Goal: Task Accomplishment & Management: Use online tool/utility

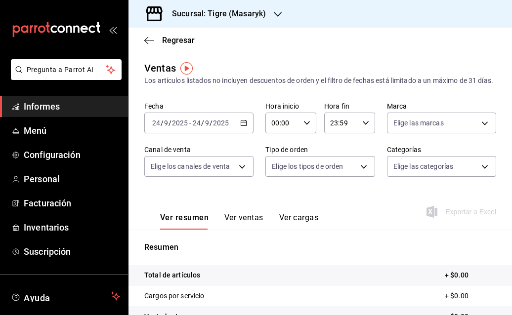
click at [244, 126] on \(Stroke\) "button" at bounding box center [243, 122] width 6 height 5
click at [60, 112] on span "Informes" at bounding box center [72, 106] width 96 height 13
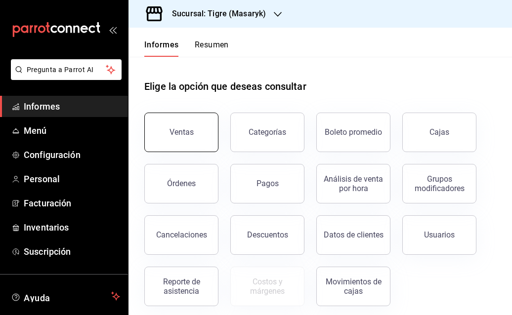
click at [159, 126] on button "Ventas" at bounding box center [181, 133] width 74 height 40
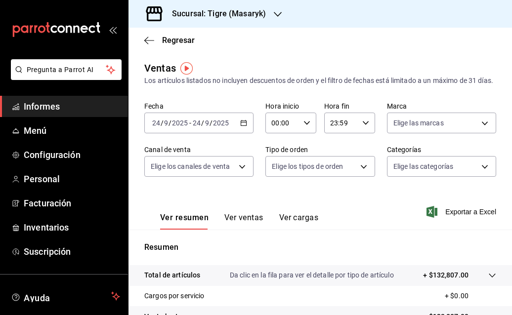
click at [243, 133] on div "[DATE] [DATE] - [DATE] [DATE]" at bounding box center [198, 123] width 109 height 21
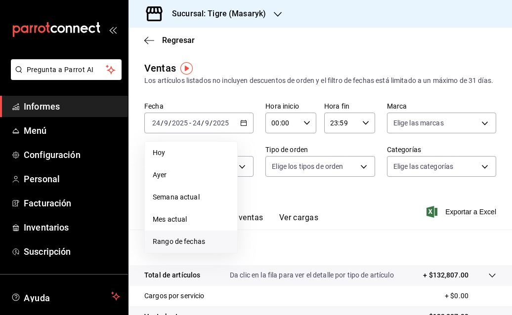
click at [188, 245] on font "Rango de fechas" at bounding box center [179, 242] width 52 height 8
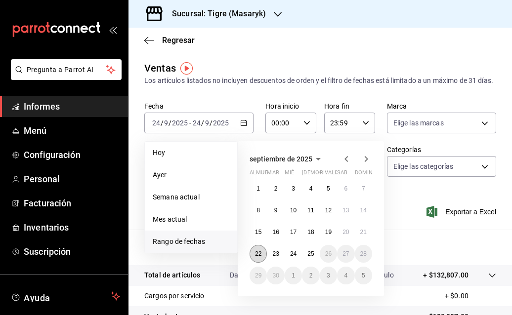
click at [257, 257] on font "22" at bounding box center [258, 253] width 6 height 7
click at [309, 263] on button "25" at bounding box center [310, 254] width 17 height 18
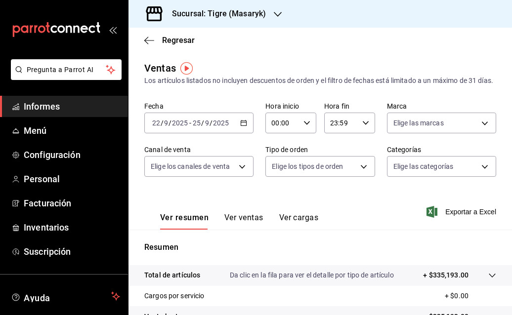
click at [303, 126] on icon "button" at bounding box center [306, 123] width 7 height 7
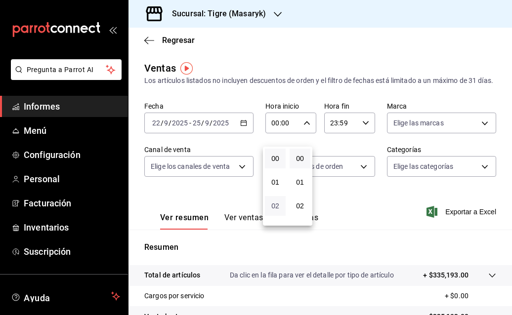
click at [273, 206] on font "02" at bounding box center [275, 206] width 8 height 8
type input "02:00"
click at [274, 199] on font "05" at bounding box center [275, 198] width 8 height 8
type input "05:00"
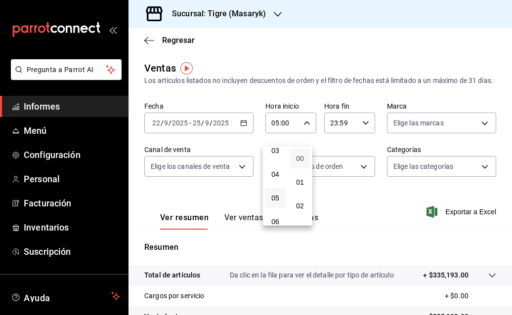
click at [298, 159] on font "00" at bounding box center [300, 159] width 8 height 8
click at [359, 136] on div at bounding box center [256, 157] width 512 height 315
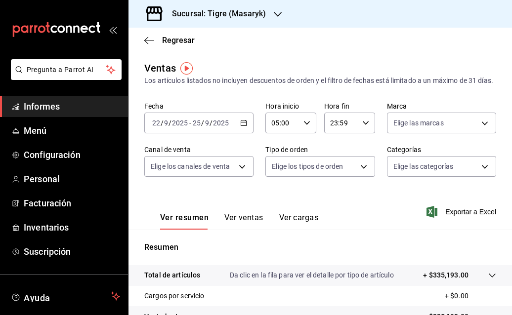
click at [362, 126] on icon "button" at bounding box center [365, 123] width 7 height 7
click at [331, 167] on font "21" at bounding box center [332, 166] width 8 height 8
type input "21:59"
click at [331, 167] on font "21" at bounding box center [332, 166] width 8 height 8
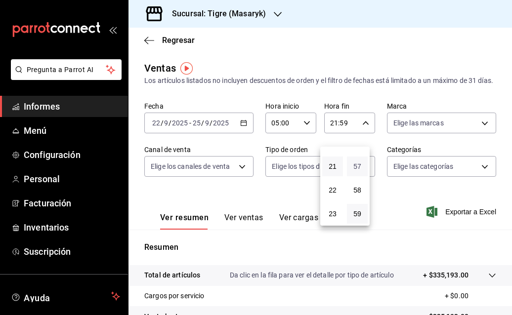
click at [355, 165] on font "57" at bounding box center [357, 166] width 8 height 8
type input "21:57"
click at [355, 165] on button "00" at bounding box center [357, 159] width 21 height 20
click at [331, 168] on font "21" at bounding box center [332, 166] width 8 height 8
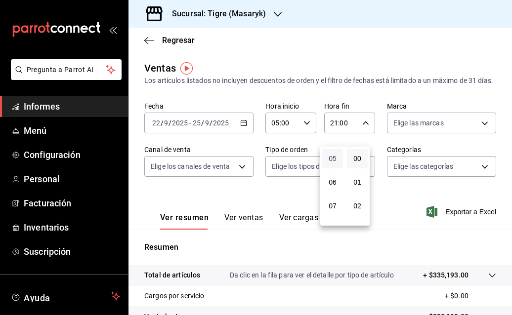
click at [331, 161] on font "05" at bounding box center [332, 159] width 8 height 8
type input "05:00"
click at [478, 136] on div at bounding box center [256, 157] width 512 height 315
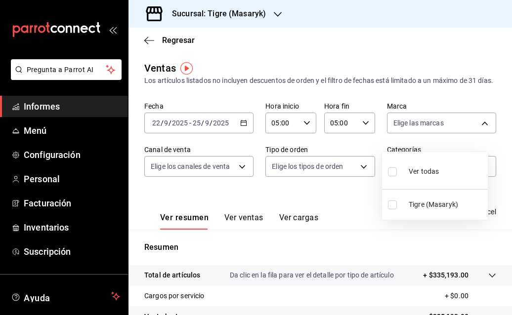
click at [478, 136] on body "Pregunta a Parrot AI Informes Menú Configuración Personal Facturación Inventari…" at bounding box center [256, 157] width 512 height 315
click at [400, 180] on div "Ver todas" at bounding box center [413, 170] width 51 height 21
type input "0f86158e-2edf-4eb8-b958-7d07c808eb5c"
checkbox input "true"
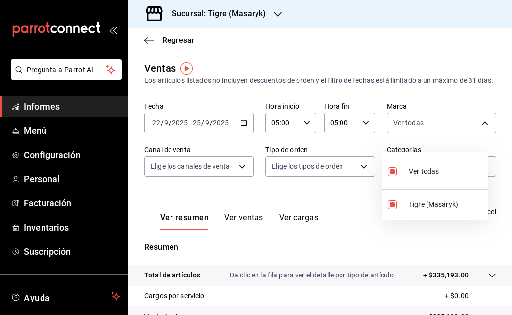
click at [244, 175] on div at bounding box center [256, 157] width 512 height 315
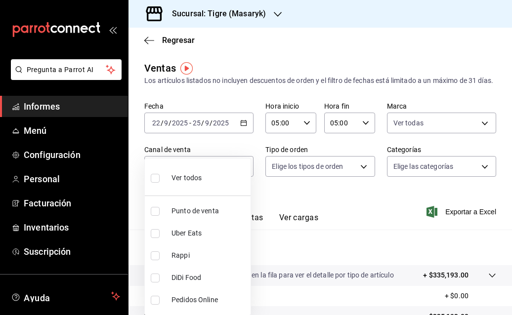
click at [244, 175] on body "Pregunta a Parrot AI Informes Menú Configuración Personal Facturación Inventari…" at bounding box center [256, 157] width 512 height 315
click at [228, 178] on li "Ver todos" at bounding box center [198, 176] width 106 height 29
type input "PARROT,UBER_EATS,RAPPI,DIDI_FOOD,ONLINE"
checkbox input "true"
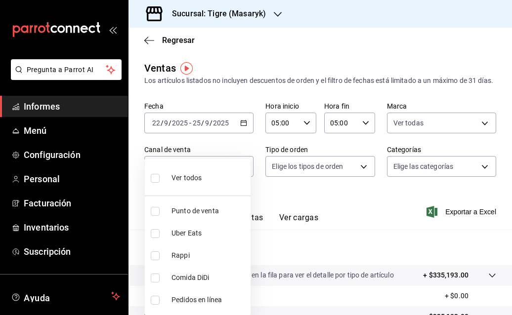
checkbox input "true"
click at [193, 178] on font "Ver todos" at bounding box center [186, 178] width 30 height 8
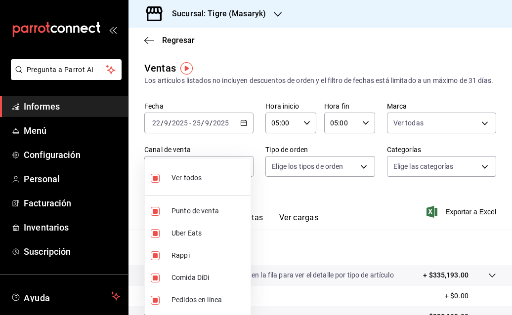
checkbox input "false"
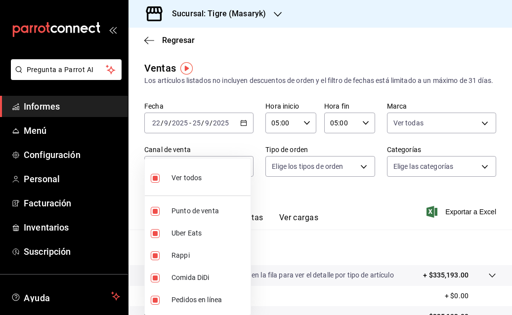
checkbox input "false"
click at [193, 178] on font "Ver todos" at bounding box center [186, 178] width 30 height 8
type input "PARROT,UBER_EATS,RAPPI,DIDI_FOOD,ONLINE"
checkbox input "true"
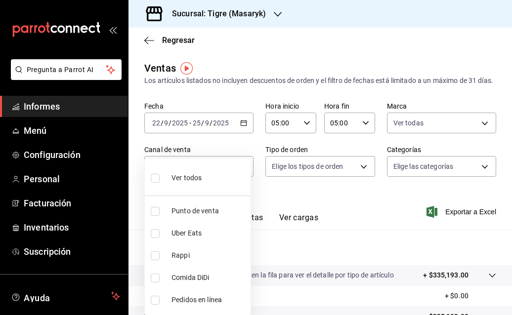
checkbox input "true"
click at [302, 193] on div at bounding box center [256, 157] width 512 height 315
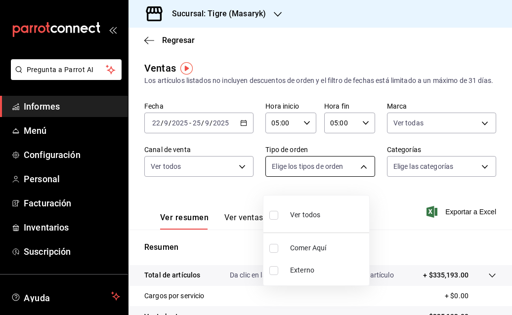
click at [359, 181] on body "Pregunta a Parrot AI Informes Menú Configuración Personal Facturación Inventari…" at bounding box center [256, 157] width 512 height 315
click at [325, 210] on li "Ver todos" at bounding box center [316, 213] width 106 height 29
type input "055f9661-bd08-44a8-b190-ece87b7249e5,EXTERNAL"
checkbox input "true"
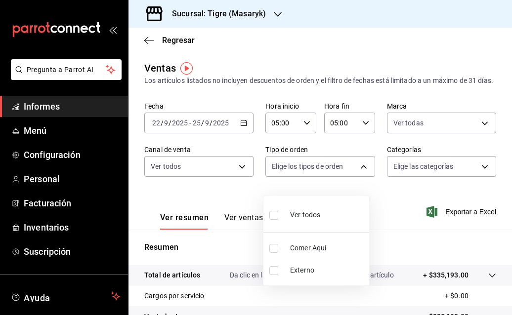
checkbox input "true"
click at [474, 183] on div at bounding box center [256, 157] width 512 height 315
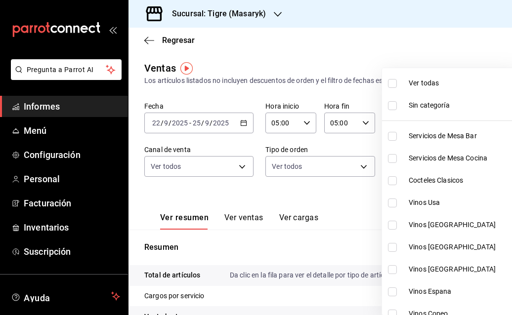
click at [474, 183] on body "Pregunta a Parrot AI Informes Menú Configuración Personal Facturación Inventari…" at bounding box center [256, 157] width 512 height 315
click at [442, 90] on li "Ver todas" at bounding box center [468, 83] width 173 height 22
type input "7cd27861-1019-4265-ada8-0a6349b72ebc,77c47ebf-2aa7-4ca3-900f-d4e8133ed13d,d84ff…"
checkbox input "true"
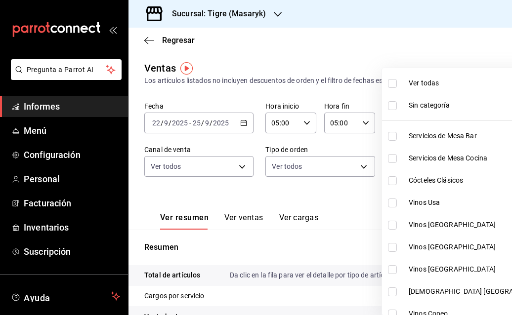
checkbox input "true"
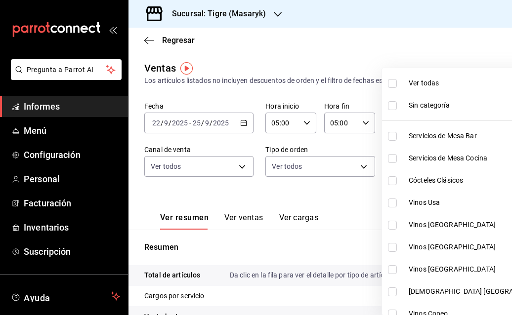
checkbox input "true"
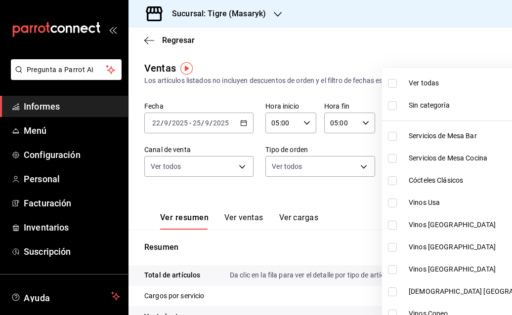
checkbox input "true"
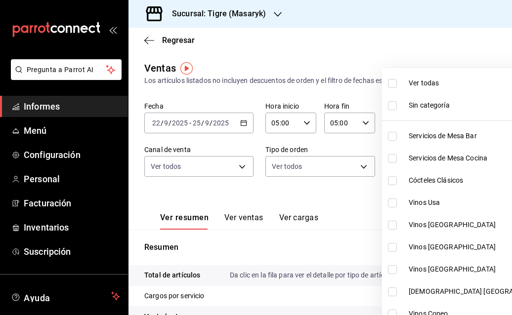
checkbox input "true"
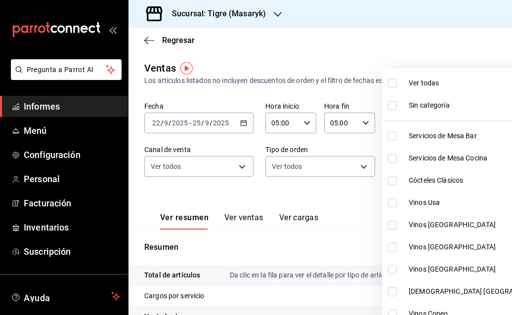
checkbox input "true"
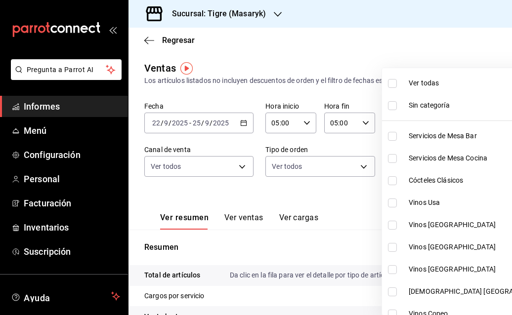
checkbox input "true"
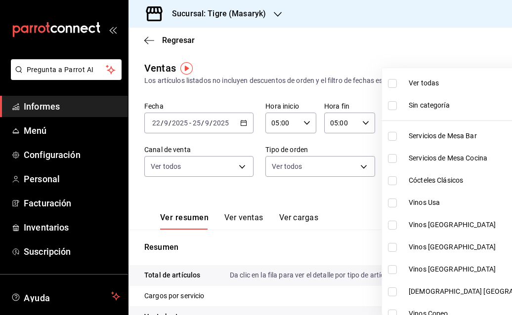
checkbox input "true"
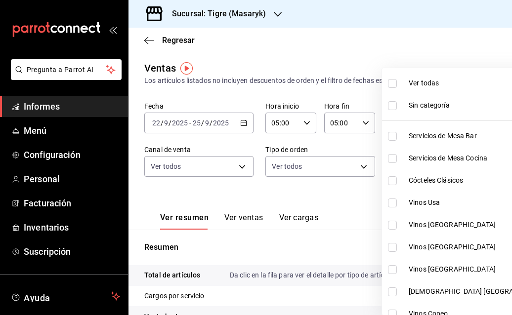
checkbox input "true"
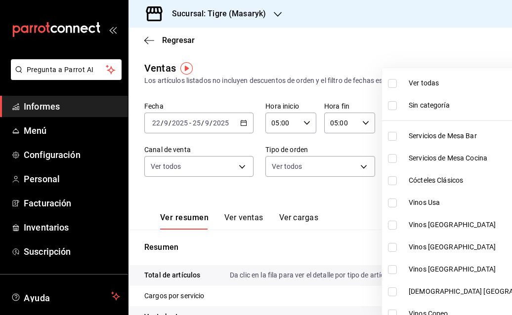
checkbox input "true"
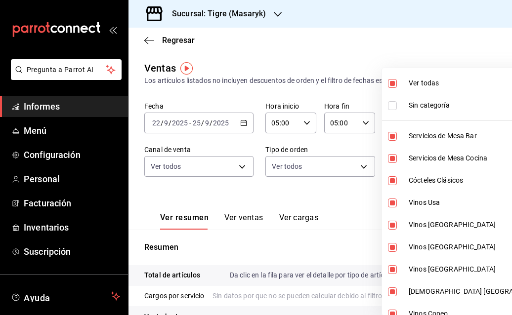
click at [393, 35] on div at bounding box center [256, 157] width 512 height 315
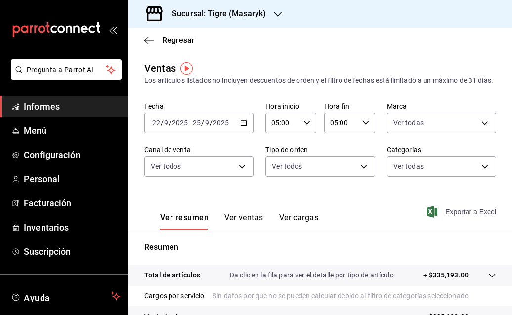
click at [445, 216] on font "Exportar a Excel" at bounding box center [470, 212] width 51 height 8
